Goal: Task Accomplishment & Management: Use online tool/utility

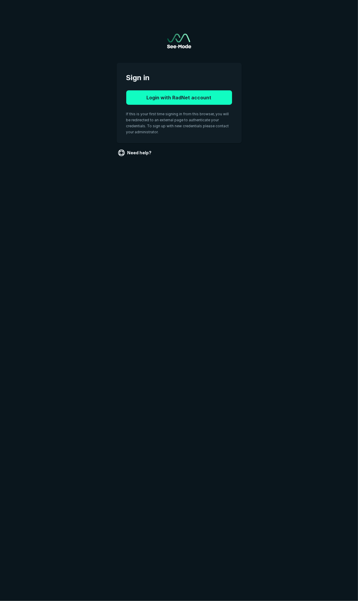
click at [201, 98] on button "Login with RadNet account" at bounding box center [179, 97] width 106 height 14
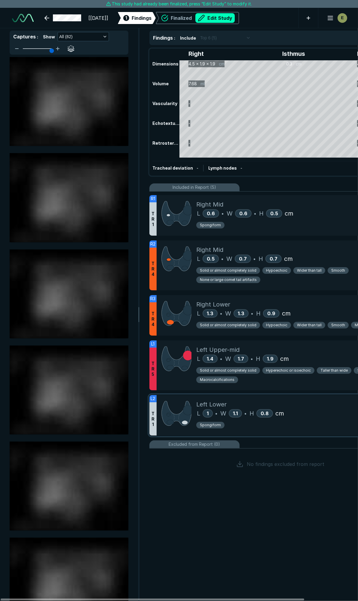
scroll to position [3337, 2381]
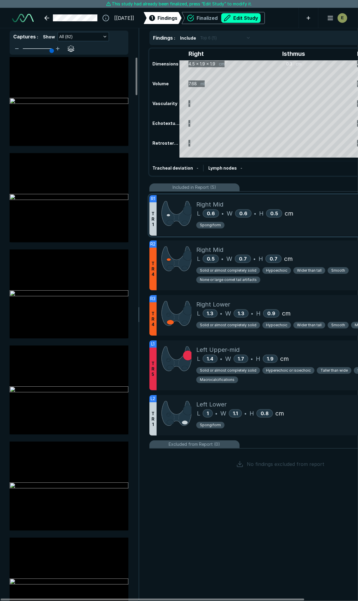
click at [335, 205] on div "Right Mid" at bounding box center [301, 204] width 210 height 9
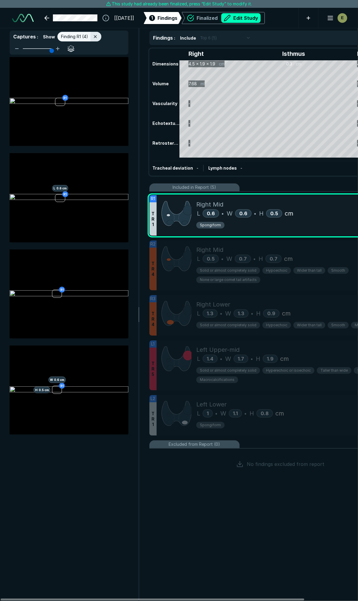
scroll to position [3155, 1296]
drag, startPoint x: 332, startPoint y: 171, endPoint x: 329, endPoint y: 166, distance: 6.2
click at [332, 171] on div "Tracheal deviation - Lymph nodes -" at bounding box center [280, 168] width 256 height 14
click at [287, 166] on div "Tracheal deviation - Lymph nodes -" at bounding box center [280, 168] width 256 height 14
click at [250, 14] on button "Edit Study" at bounding box center [240, 18] width 39 height 10
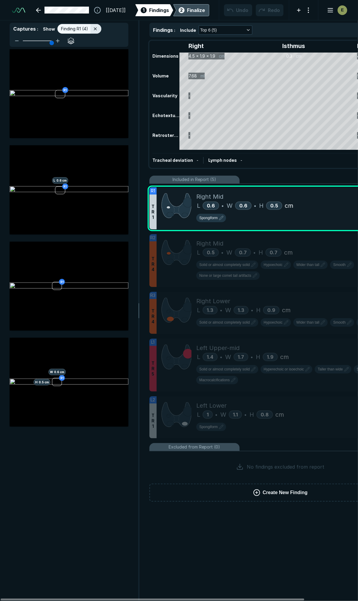
scroll to position [3373, 2381]
click at [329, 195] on div "Right Mid" at bounding box center [301, 196] width 210 height 9
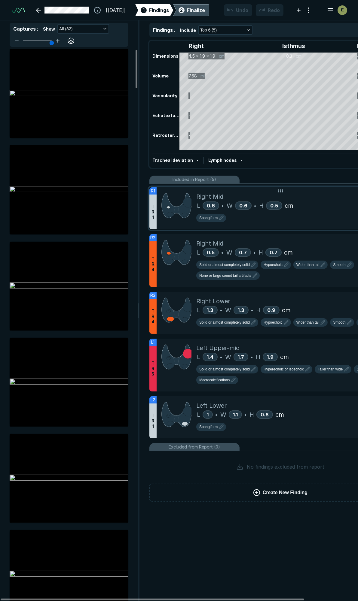
scroll to position [3190, 1296]
click at [320, 195] on div "Right Mid" at bounding box center [301, 196] width 210 height 9
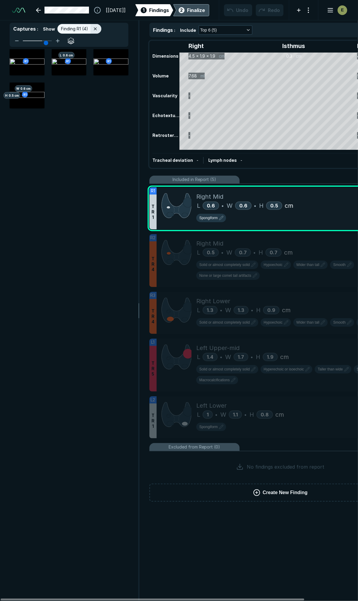
type input "6"
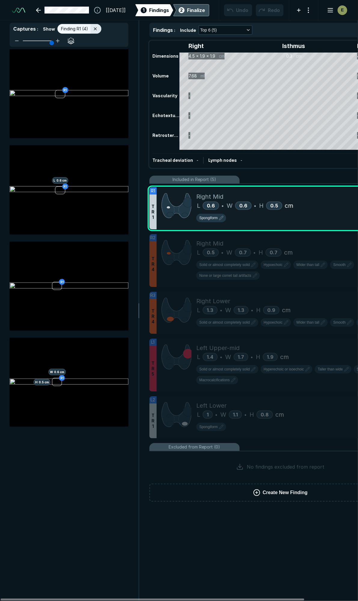
drag, startPoint x: 50, startPoint y: 41, endPoint x: 74, endPoint y: 46, distance: 24.8
click at [54, 41] on input "range" at bounding box center [37, 41] width 34 height 1
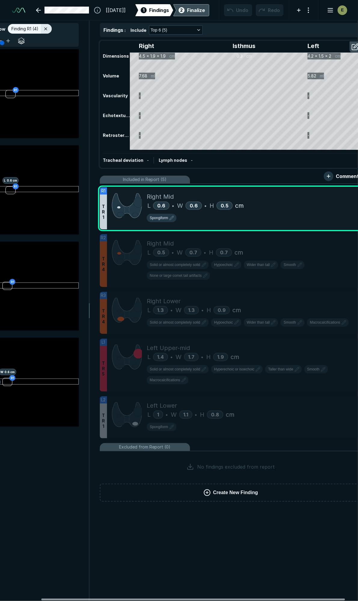
scroll to position [0, 62]
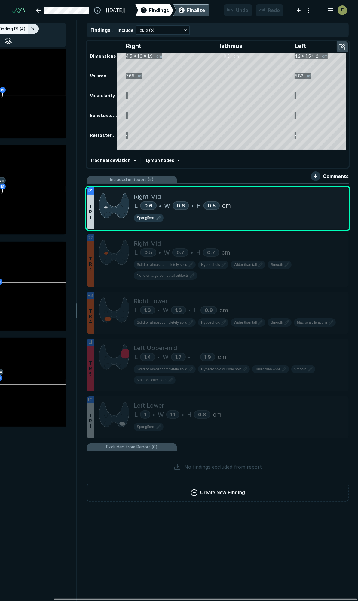
drag, startPoint x: 169, startPoint y: 599, endPoint x: 224, endPoint y: 597, distance: 54.7
click at [224, 599] on div at bounding box center [205, 600] width 303 height 2
click at [329, 183] on icon at bounding box center [331, 180] width 4 height 4
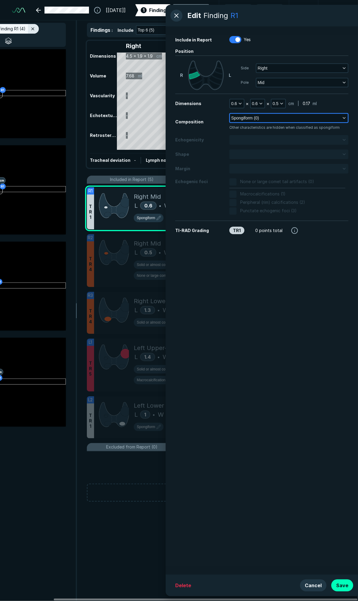
click at [278, 117] on button "Spongiform (0)" at bounding box center [289, 118] width 118 height 8
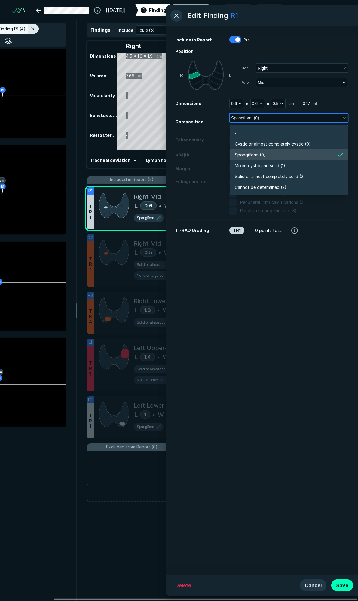
scroll to position [1050, 1301]
click at [264, 172] on li "Solid or almost completely solid (2)" at bounding box center [289, 176] width 118 height 11
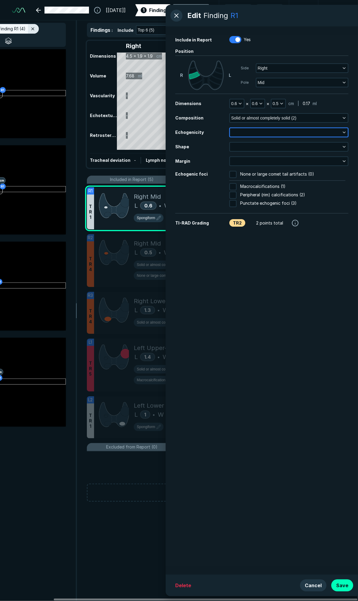
click at [271, 135] on button "button" at bounding box center [289, 132] width 118 height 8
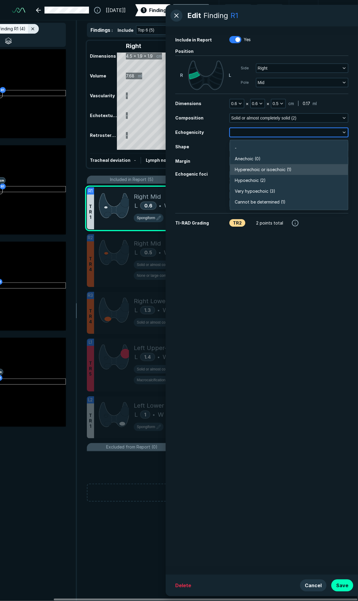
click at [264, 167] on span "Hyperechoic or isoechoic (1)" at bounding box center [263, 169] width 57 height 7
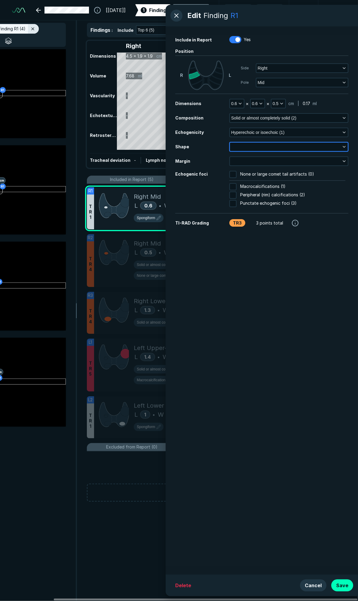
click at [269, 145] on button "button" at bounding box center [289, 147] width 118 height 8
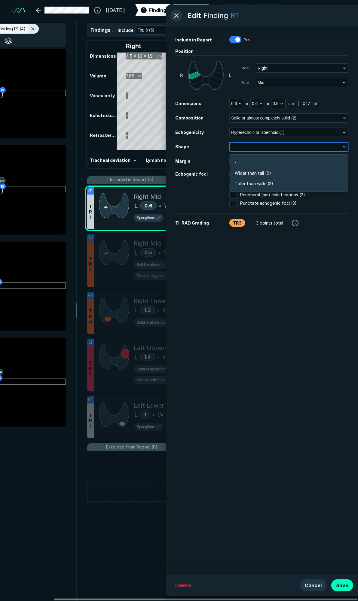
scroll to position [905, 1301]
click at [265, 171] on span "Wider than tall (0)" at bounding box center [253, 173] width 36 height 7
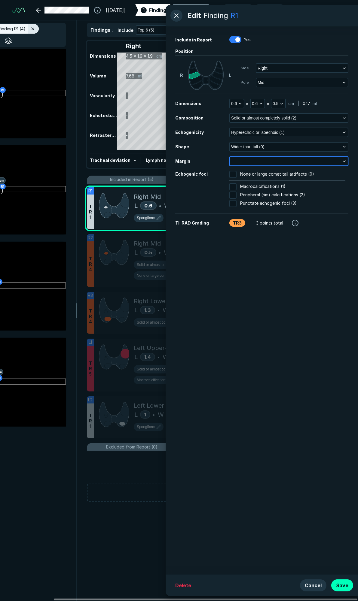
click at [268, 162] on button "button" at bounding box center [289, 161] width 118 height 8
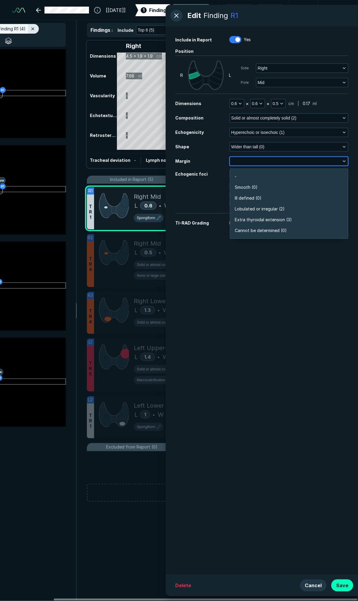
scroll to position [1050, 1301]
click at [261, 185] on li "Smooth (0)" at bounding box center [289, 187] width 118 height 11
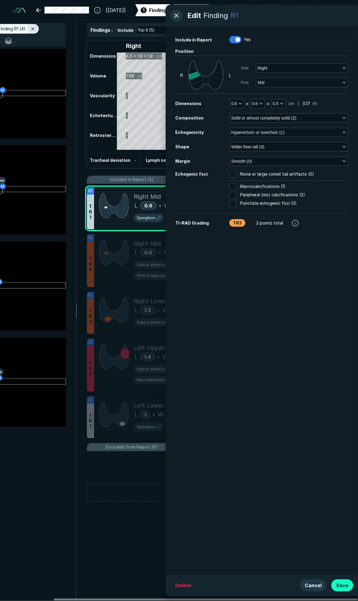
click at [342, 583] on button "Save" at bounding box center [342, 586] width 22 height 12
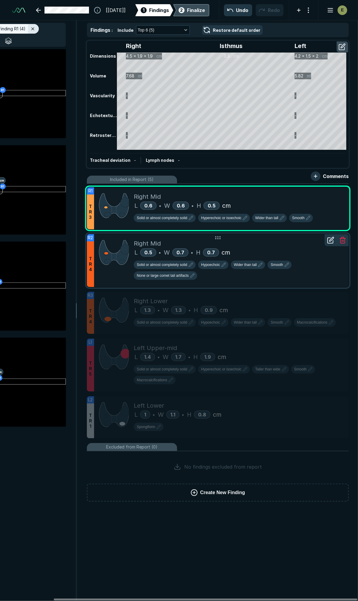
click at [280, 249] on div "L 0.5 • W 0.7 • H 0.7 cm" at bounding box center [239, 252] width 210 height 9
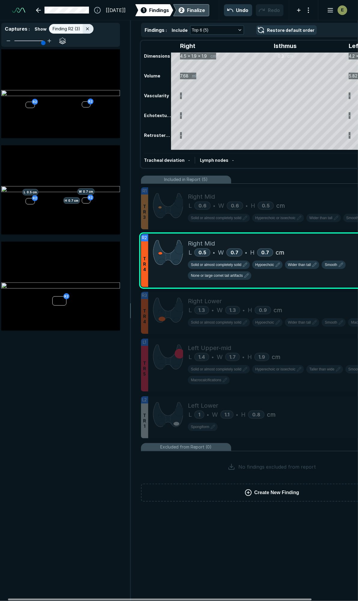
scroll to position [0, 4]
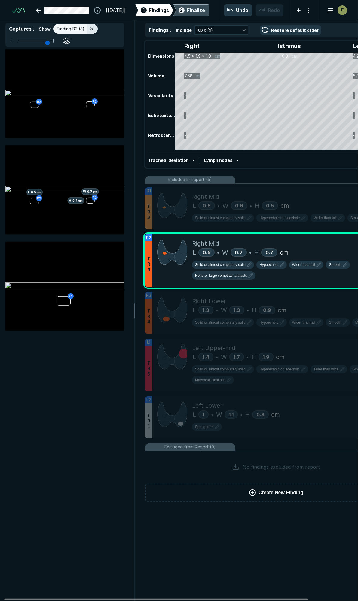
drag, startPoint x: 202, startPoint y: 599, endPoint x: 189, endPoint y: 576, distance: 26.3
click at [152, 599] on div at bounding box center [155, 600] width 303 height 2
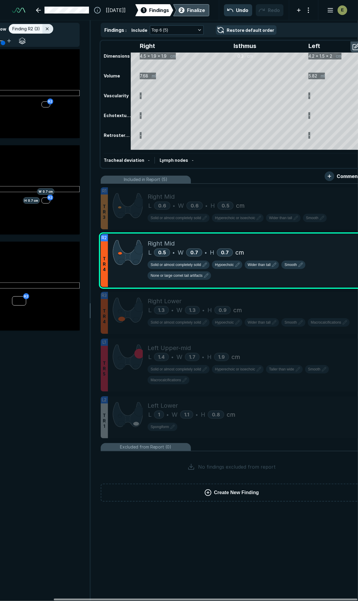
scroll to position [0, 62]
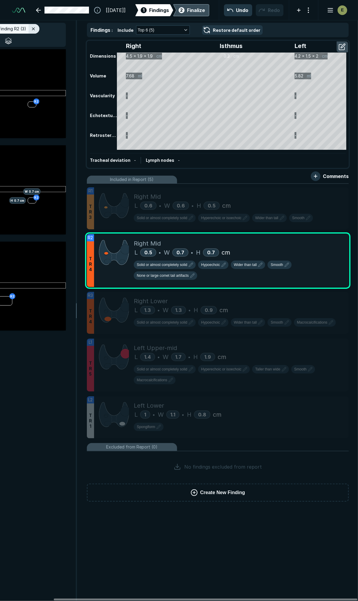
drag, startPoint x: 201, startPoint y: 600, endPoint x: 301, endPoint y: 593, distance: 100.2
click at [281, 601] on div at bounding box center [205, 600] width 303 height 2
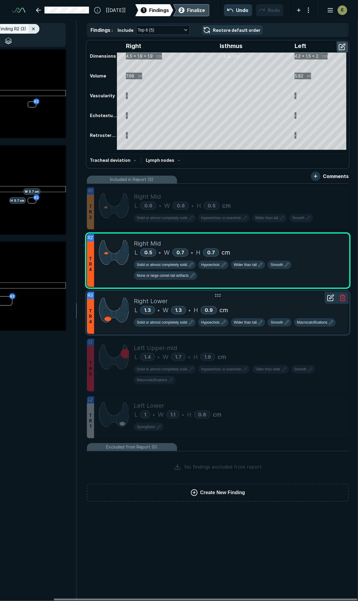
click at [287, 299] on div "Right Lower" at bounding box center [239, 301] width 210 height 9
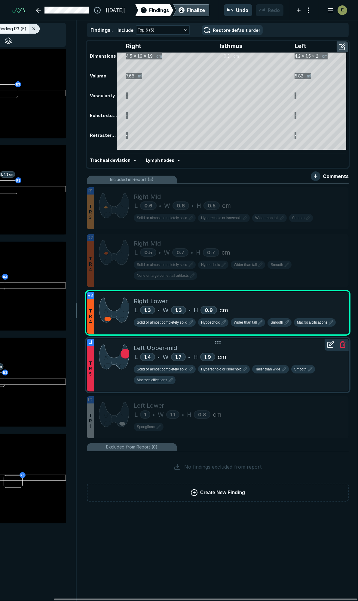
click at [289, 345] on div "Left Upper-mid" at bounding box center [239, 348] width 210 height 9
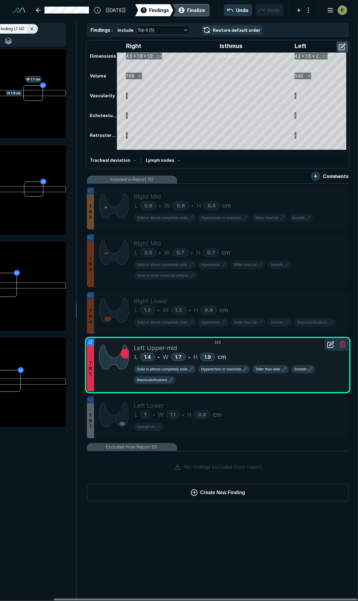
click at [331, 341] on icon at bounding box center [330, 344] width 7 height 7
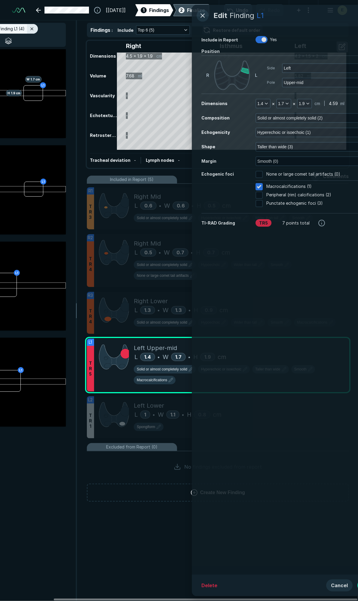
scroll to position [3131, 1541]
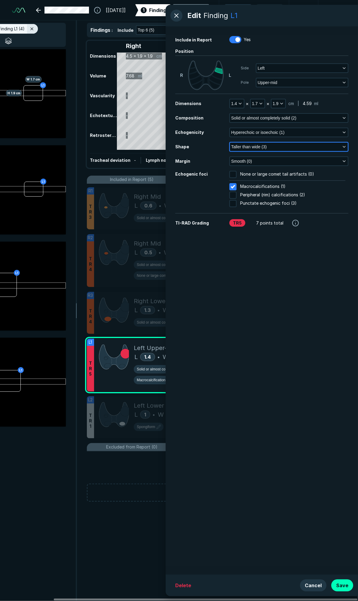
click at [282, 144] on button "Taller than wide (3)" at bounding box center [289, 147] width 118 height 8
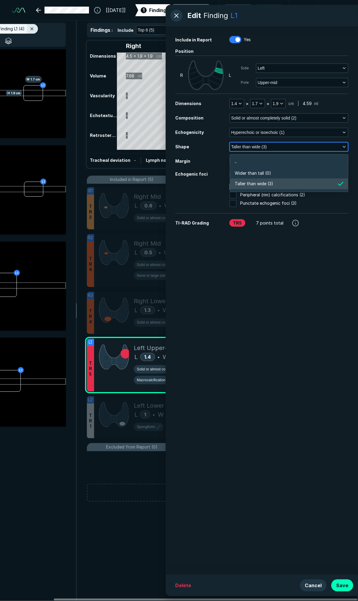
scroll to position [905, 1301]
click at [259, 171] on span "Wider than tall (0)" at bounding box center [253, 173] width 36 height 7
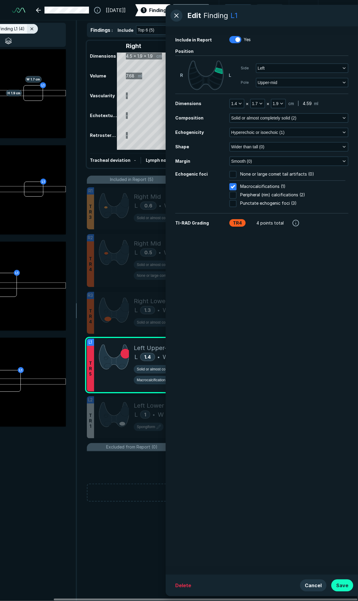
click at [341, 587] on button "Save" at bounding box center [342, 586] width 22 height 12
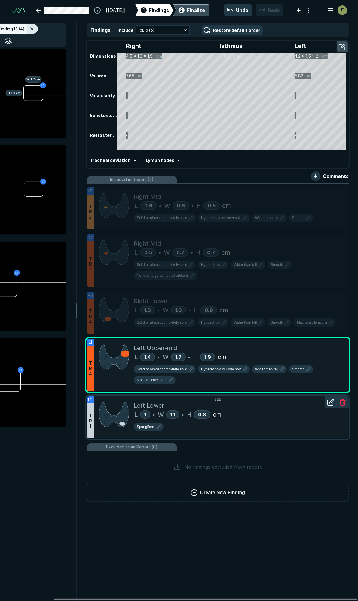
click at [271, 396] on div "Left Lower L 1 • W 1.1 • H 0.8 cm Spongiform" at bounding box center [239, 417] width 210 height 42
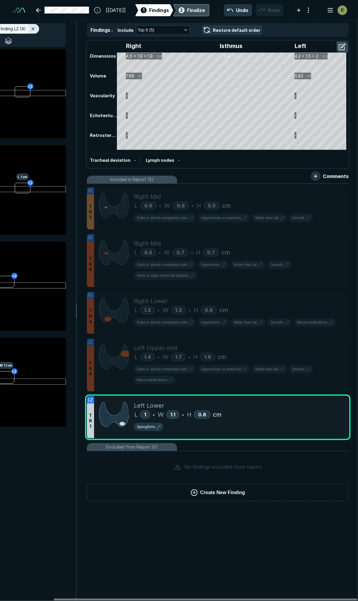
click at [192, 10] on div "Finalize" at bounding box center [196, 10] width 18 height 7
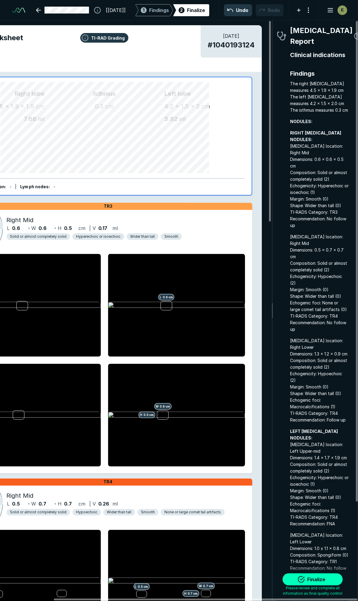
scroll to position [3351, 1085]
click at [311, 583] on button "Finalize" at bounding box center [312, 580] width 60 height 12
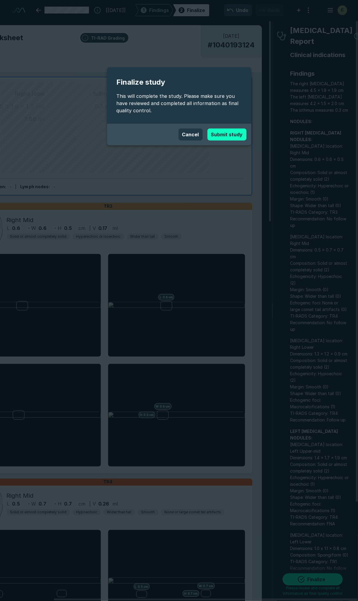
click at [215, 134] on button "Submit study" at bounding box center [226, 135] width 39 height 12
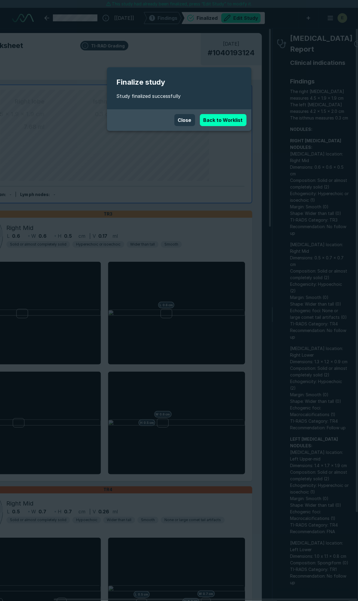
scroll to position [3337, 2381]
